Goal: Information Seeking & Learning: Check status

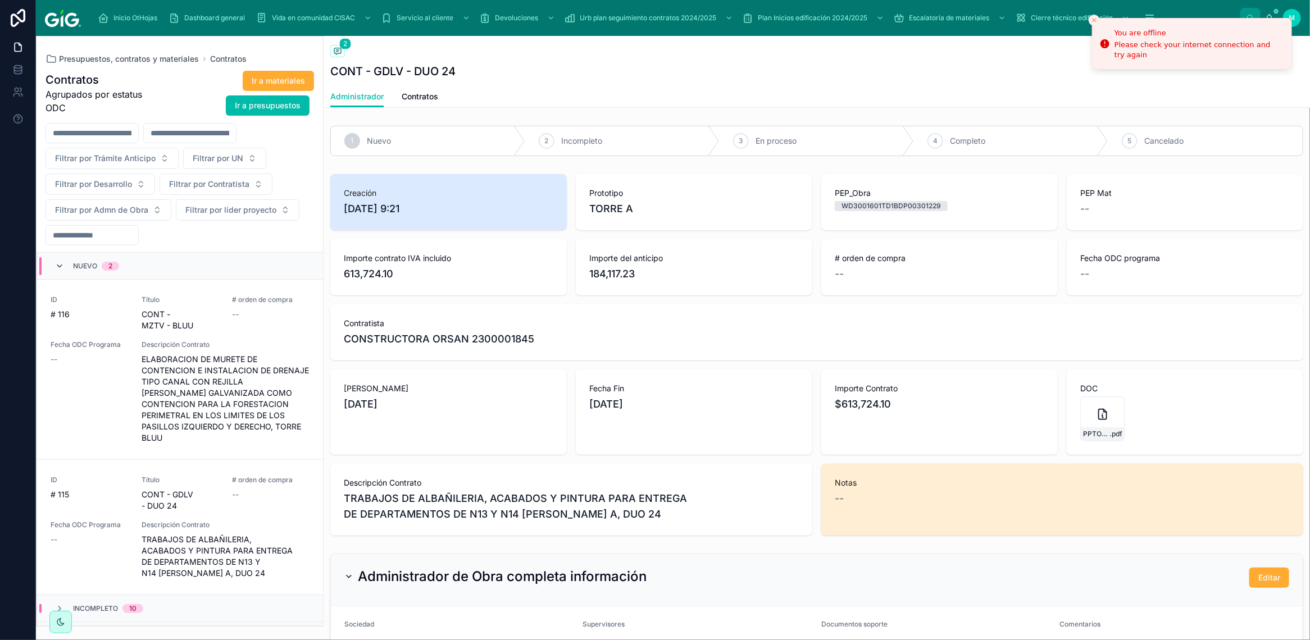
click at [59, 271] on span at bounding box center [59, 266] width 9 height 9
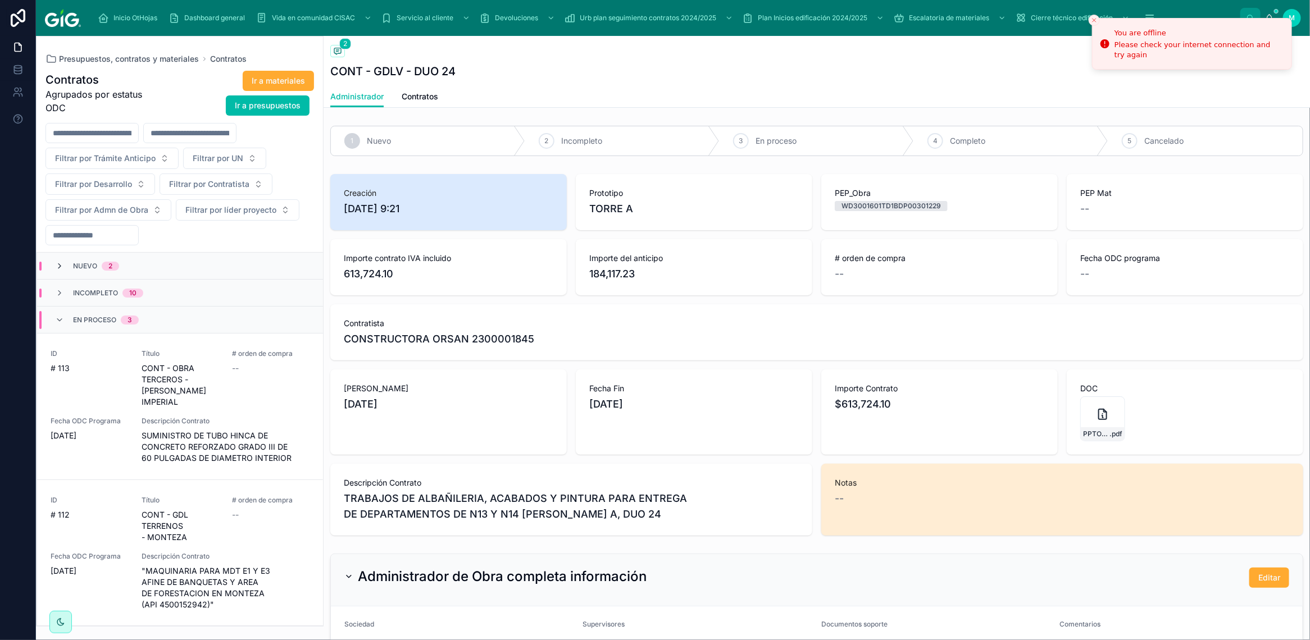
click at [60, 267] on icon at bounding box center [59, 266] width 9 height 9
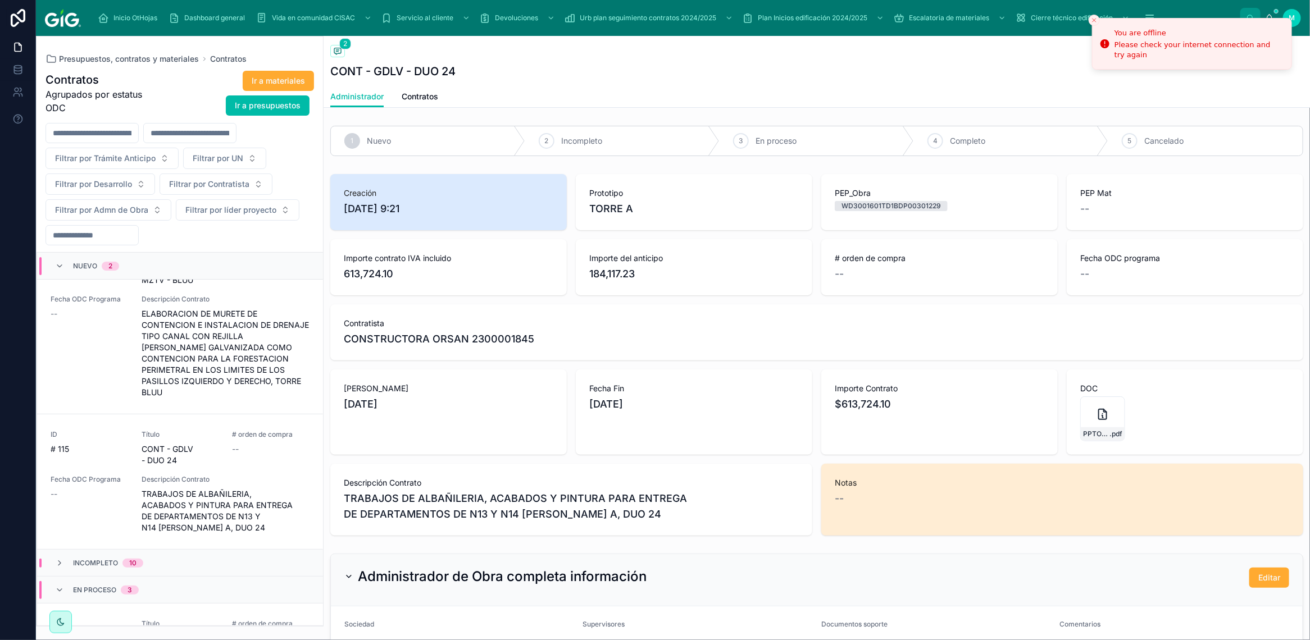
scroll to position [70, 0]
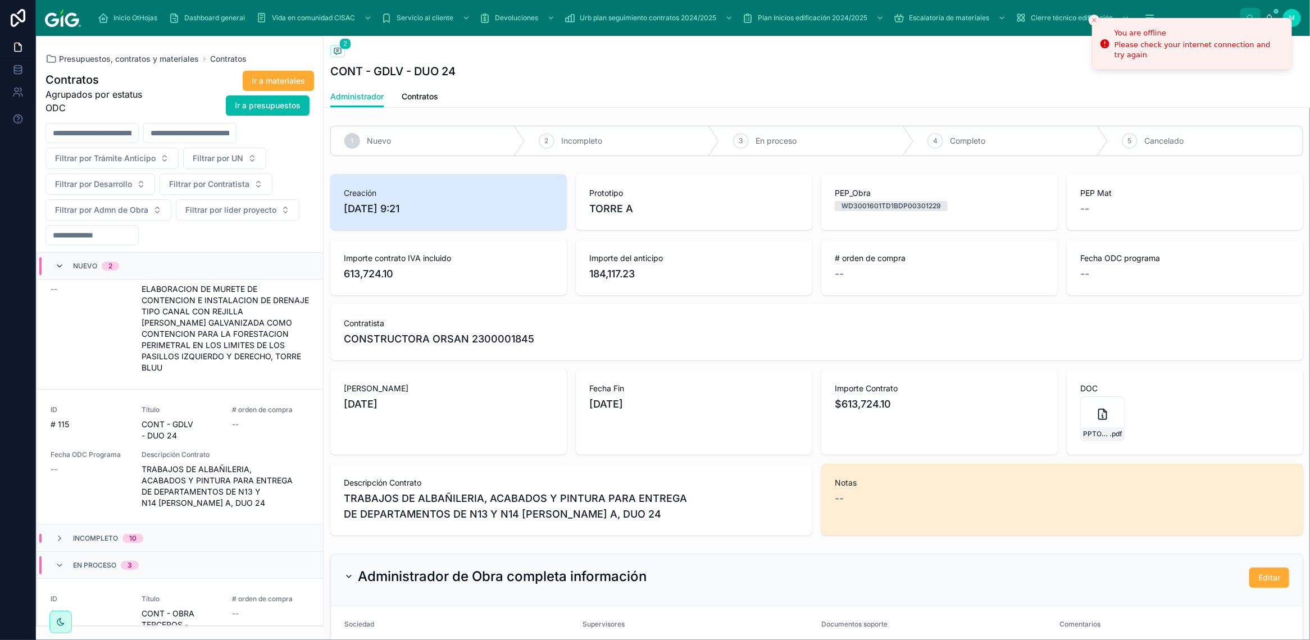
click at [55, 266] on icon at bounding box center [59, 266] width 9 height 9
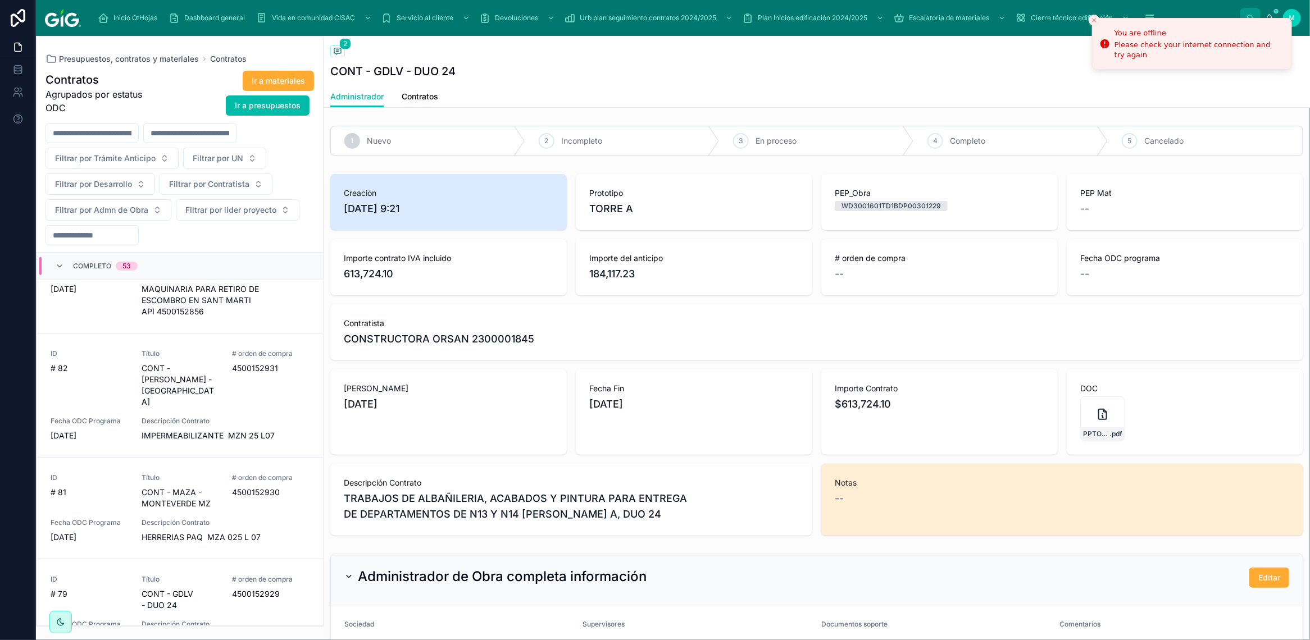
scroll to position [3425, 0]
click at [226, 188] on span "Filtrar por Contratista" at bounding box center [209, 184] width 80 height 11
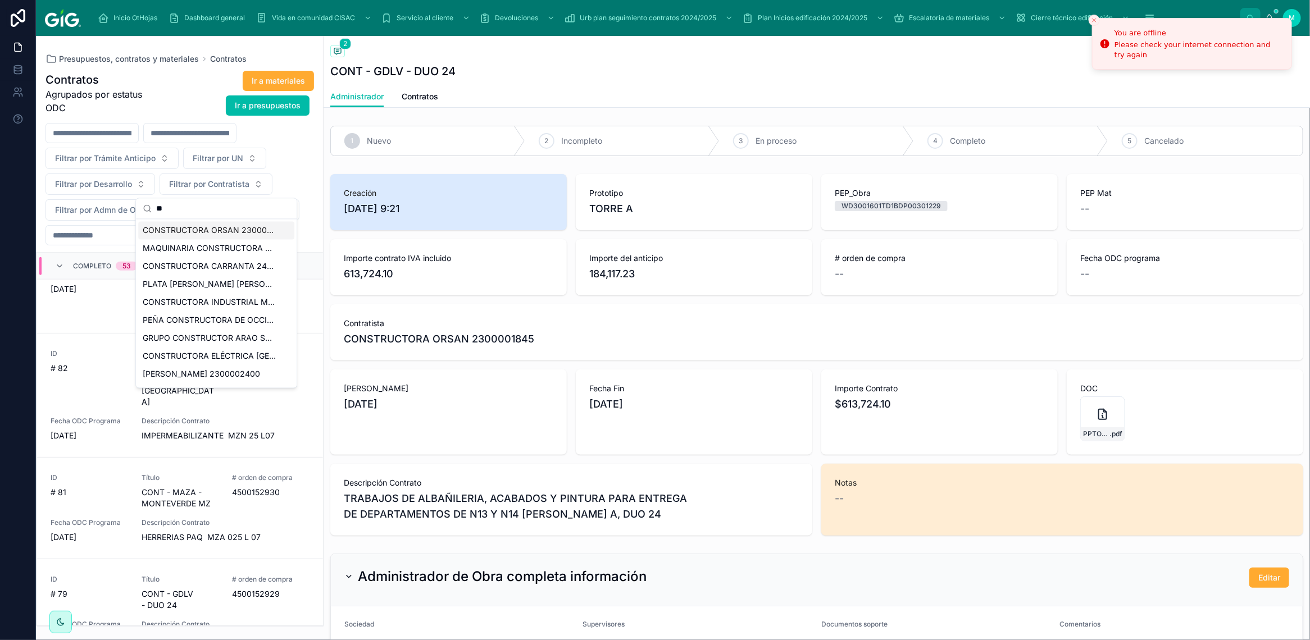
type input "*"
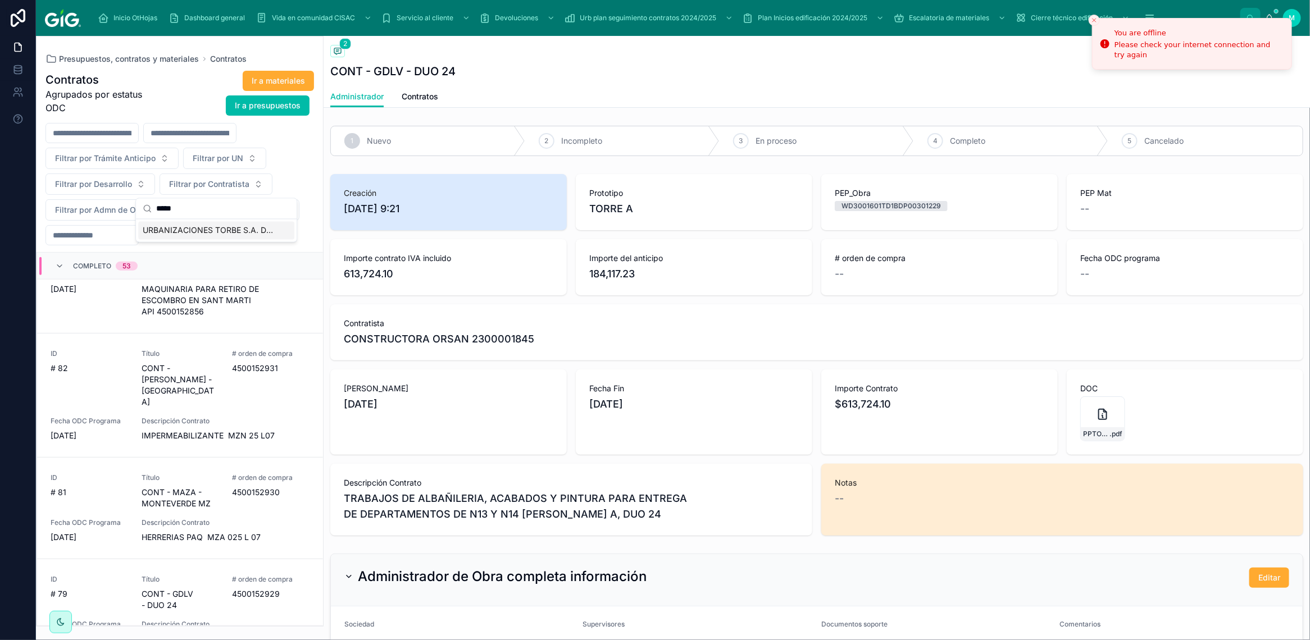
type input "*****"
click at [235, 230] on span "URBANIZACIONES TORBE S.A. DE C.V. 2300001397" at bounding box center [210, 230] width 134 height 11
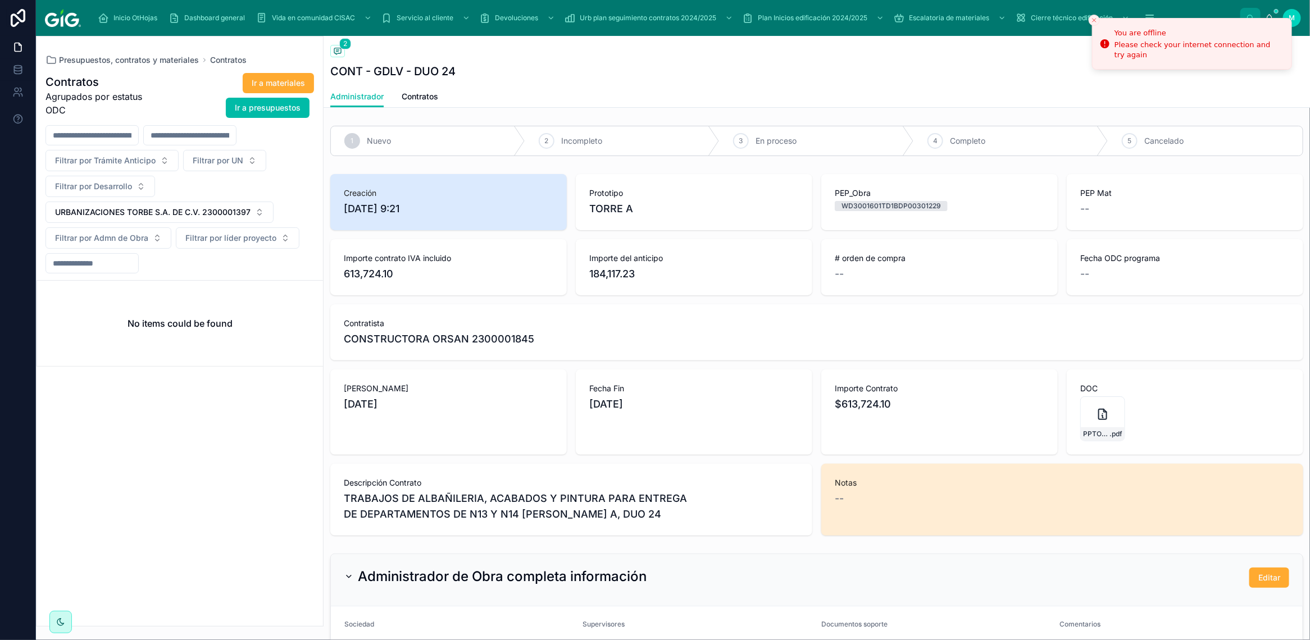
click at [420, 96] on span "Contratos" at bounding box center [420, 96] width 37 height 11
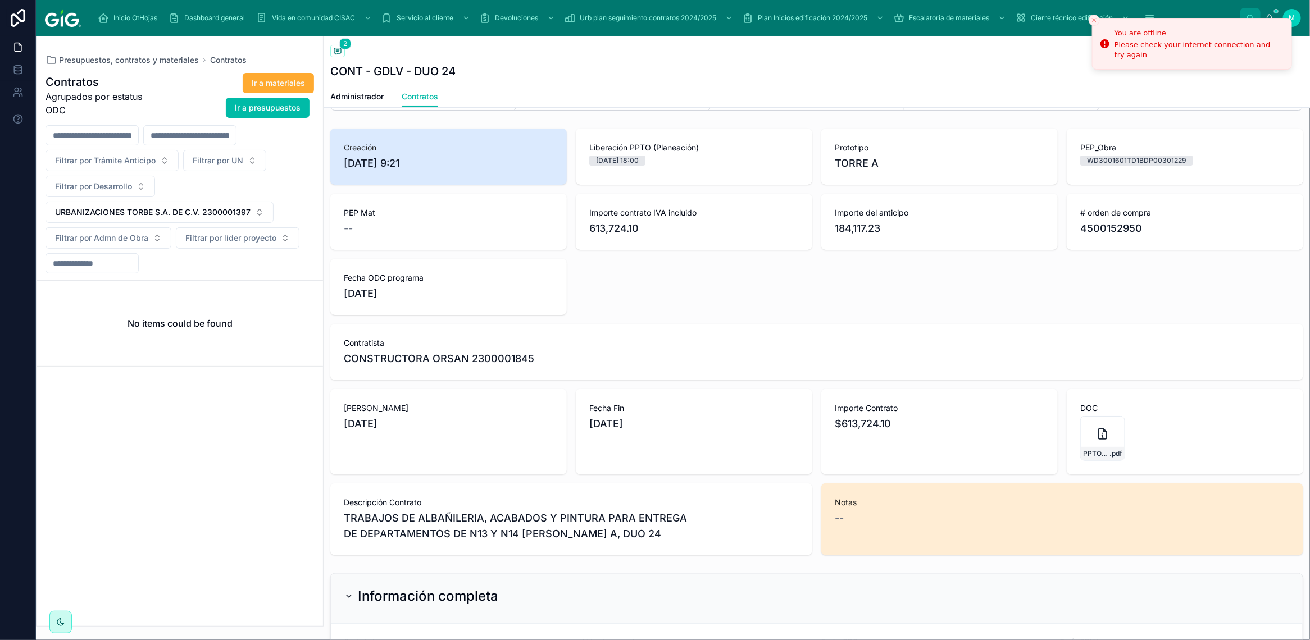
scroll to position [70, 0]
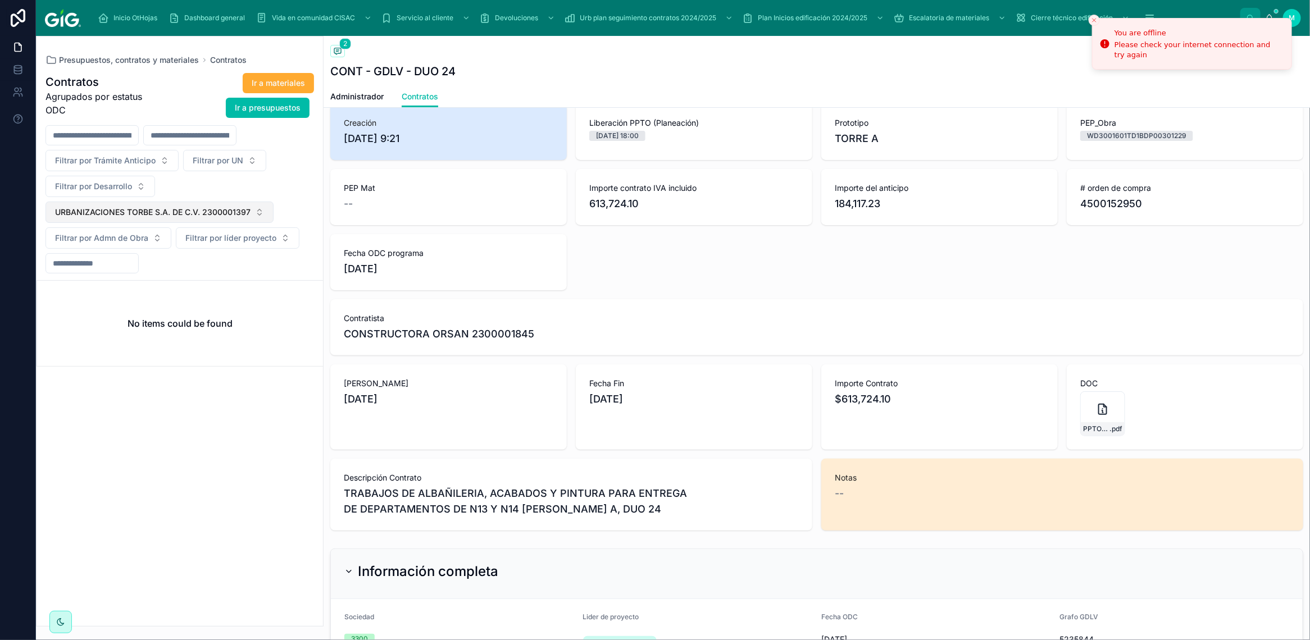
click at [262, 216] on button "URBANIZACIONES TORBE S.A. DE C.V. 2300001397" at bounding box center [159, 212] width 228 height 21
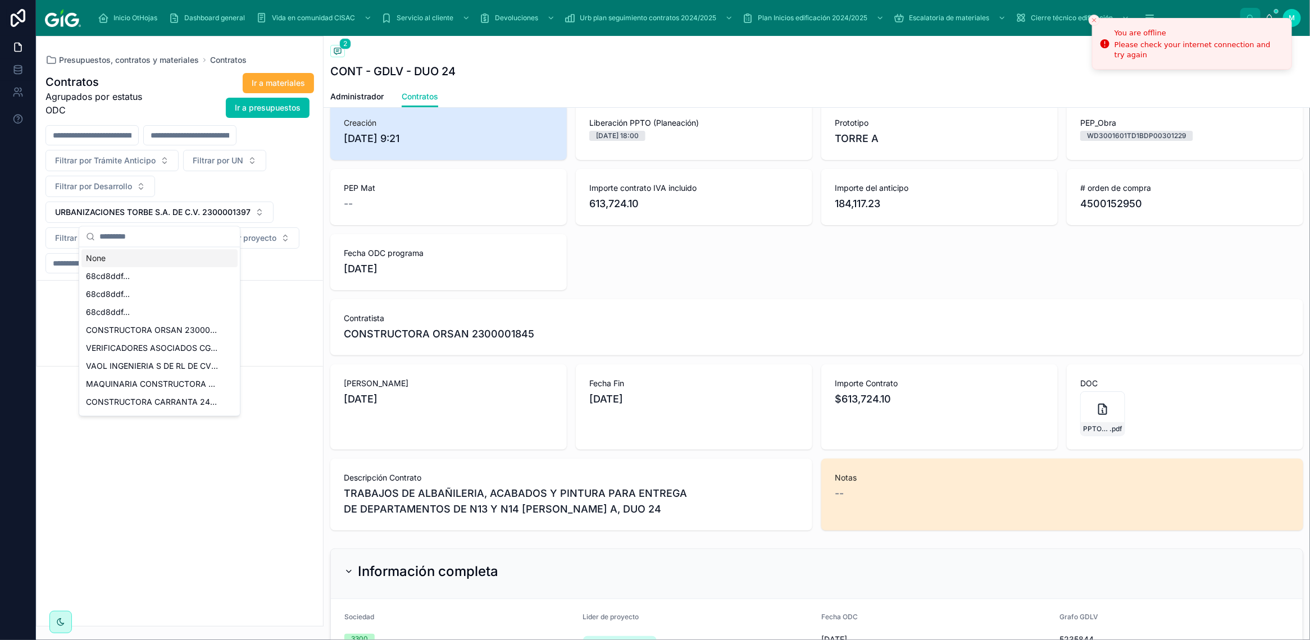
click at [107, 259] on div "None" at bounding box center [159, 259] width 156 height 18
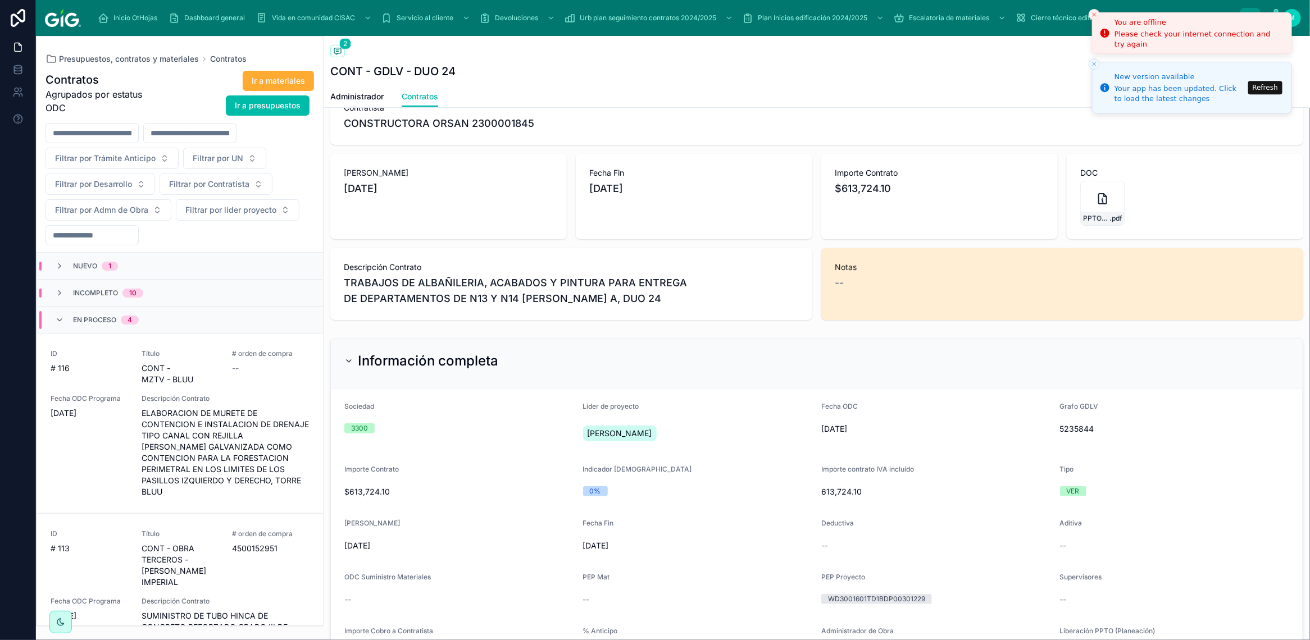
click at [1267, 90] on button "Refresh" at bounding box center [1265, 87] width 34 height 13
